Goal: Use online tool/utility: Utilize a website feature to perform a specific function

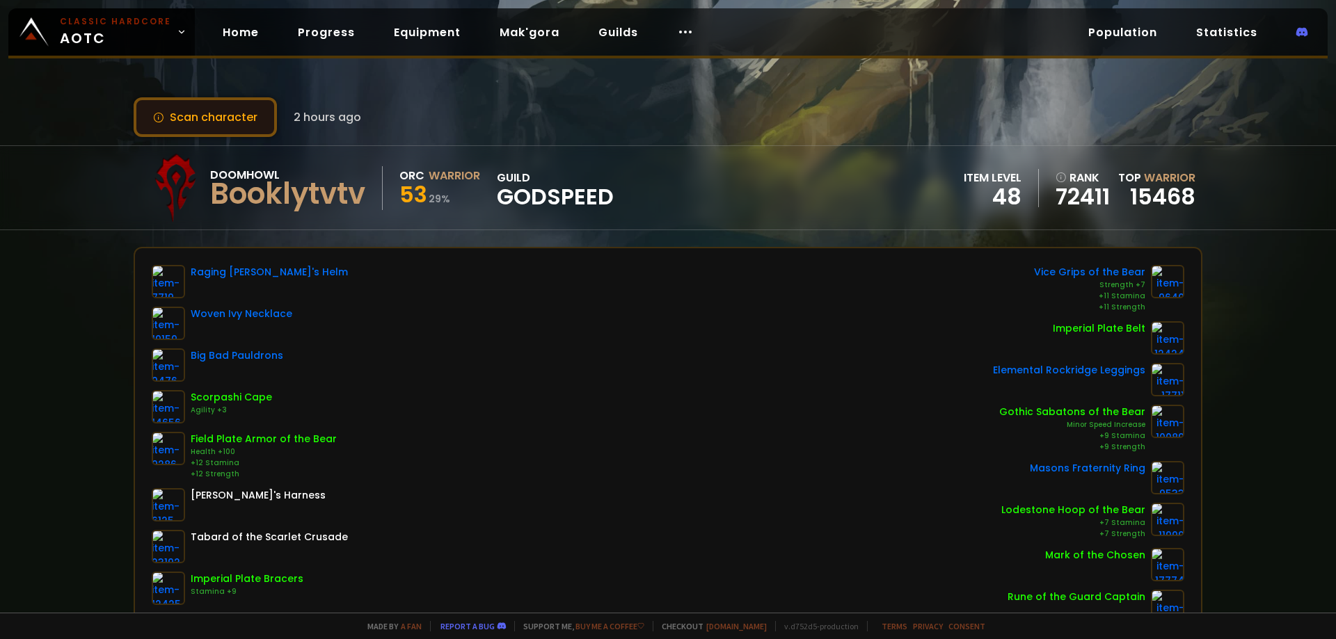
click at [219, 114] on button "Scan character" at bounding box center [205, 117] width 143 height 40
click at [260, 113] on button "Scan character" at bounding box center [205, 117] width 143 height 40
